Goal: Use online tool/utility: Utilize a website feature to perform a specific function

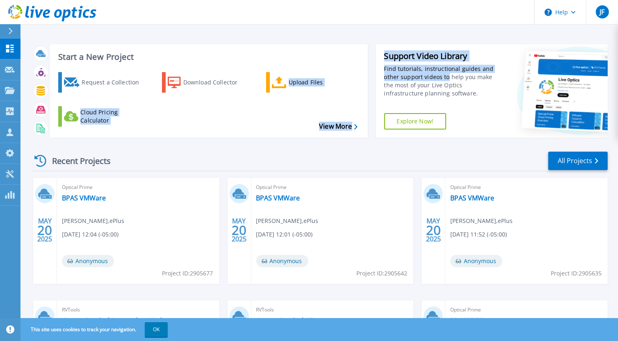
drag, startPoint x: 448, startPoint y: 75, endPoint x: 234, endPoint y: 135, distance: 221.6
click at [234, 135] on div "Start a New Project Request a Collection Download Collector Upload Files Cloud …" at bounding box center [320, 91] width 576 height 107
click at [285, 197] on link "BPAS VMWare" at bounding box center [278, 198] width 44 height 8
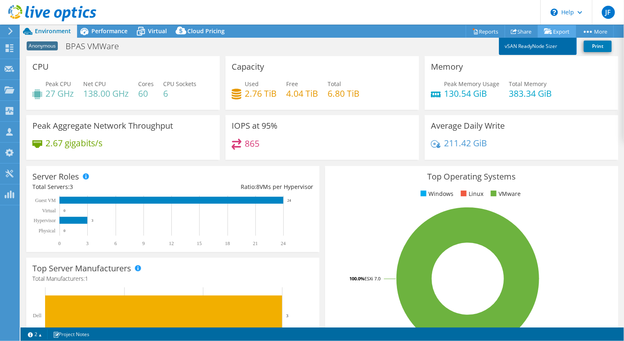
click at [525, 45] on link "vSAN ReadyNode Sizer" at bounding box center [538, 46] width 78 height 17
